Goal: Information Seeking & Learning: Learn about a topic

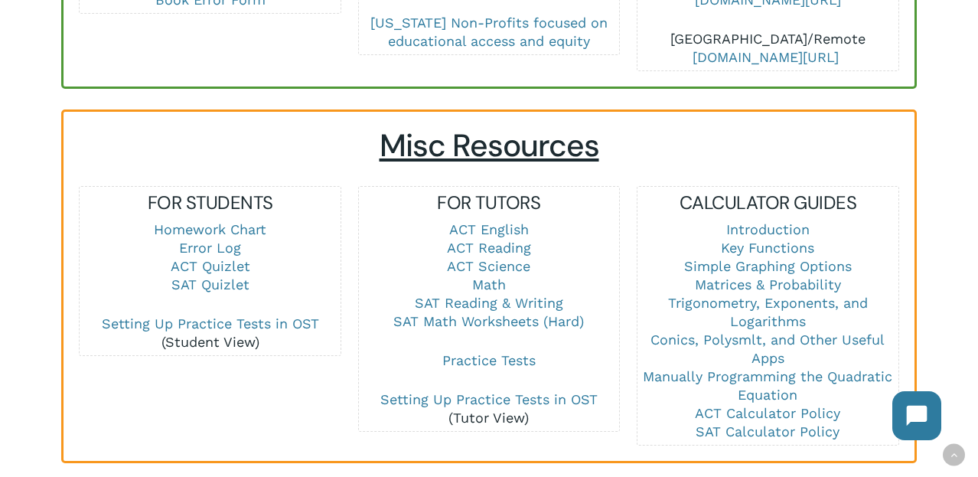
scroll to position [986, 0]
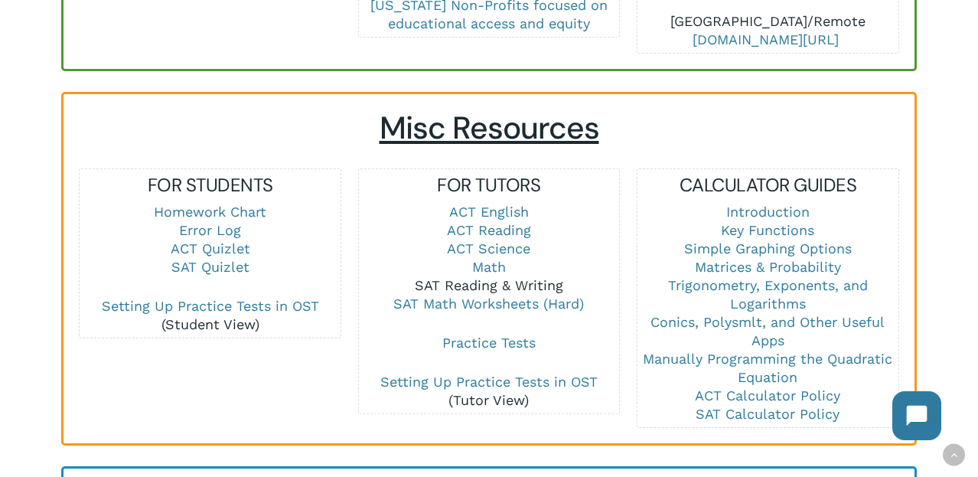
click at [534, 277] on link "SAT Reading & Writing" at bounding box center [489, 285] width 148 height 16
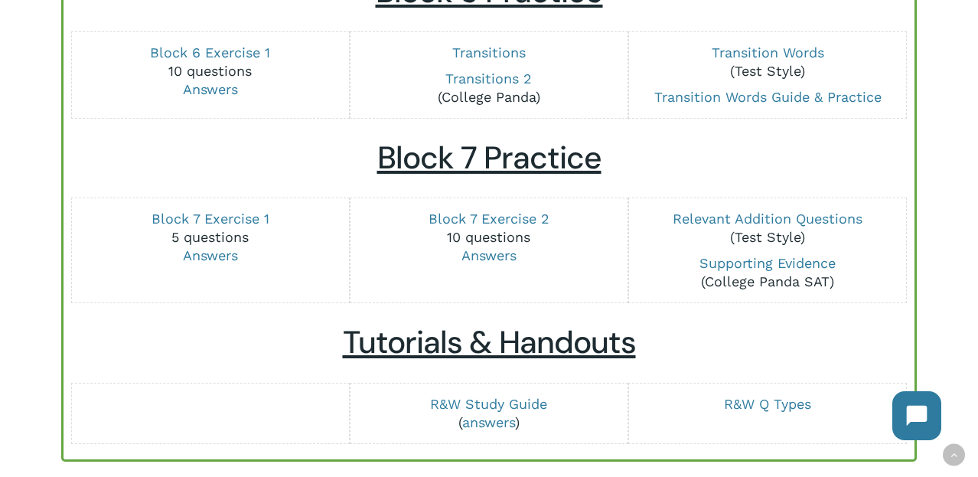
scroll to position [1893, 0]
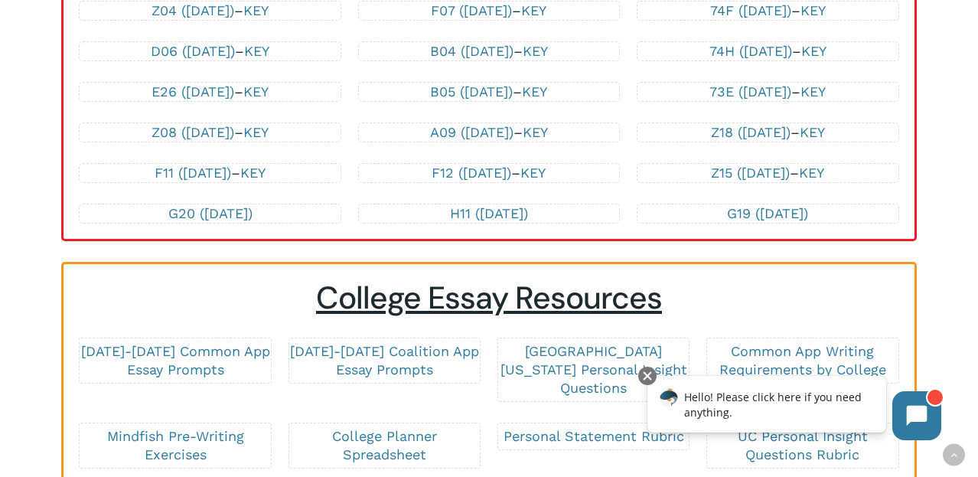
scroll to position [3454, 0]
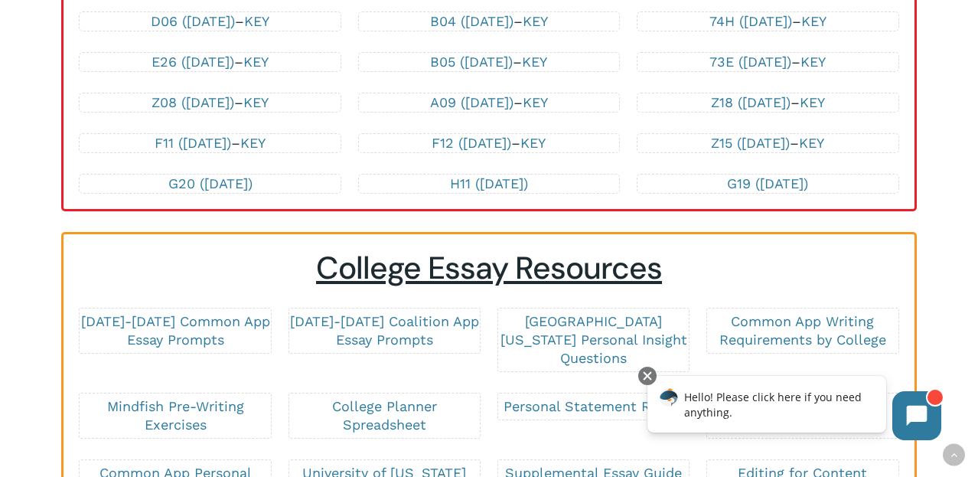
click at [461, 241] on div at bounding box center [489, 419] width 851 height 371
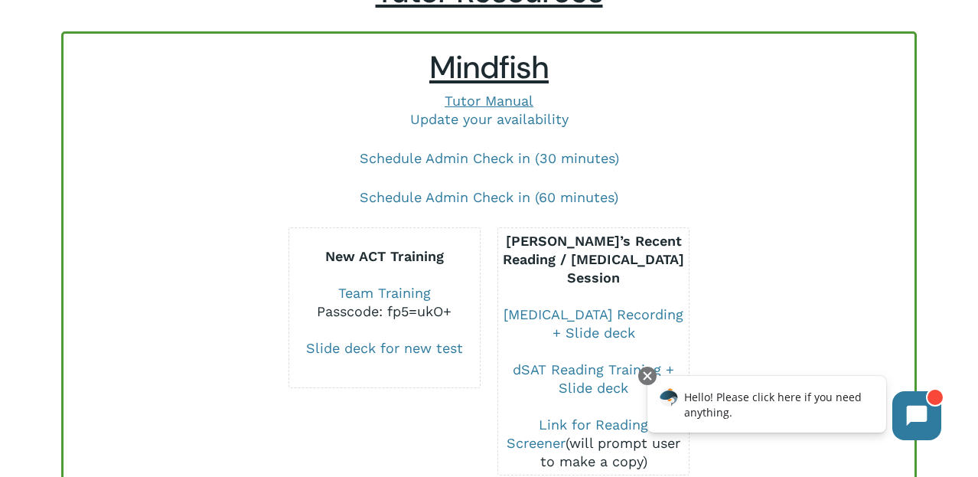
scroll to position [142, 0]
